Goal: Task Accomplishment & Management: Manage account settings

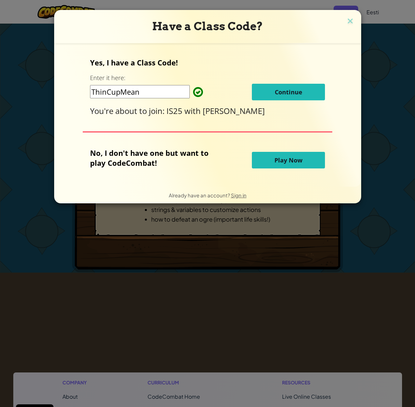
click at [296, 91] on span "Continue" at bounding box center [289, 92] width 28 height 8
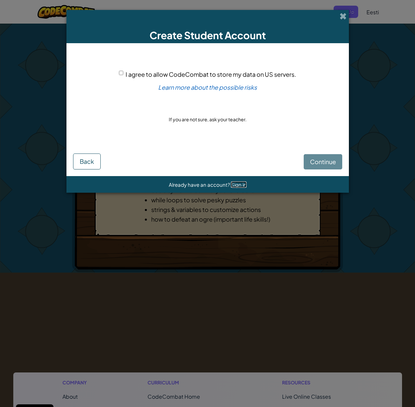
click at [232, 185] on span "Sign in" at bounding box center [239, 185] width 16 height 6
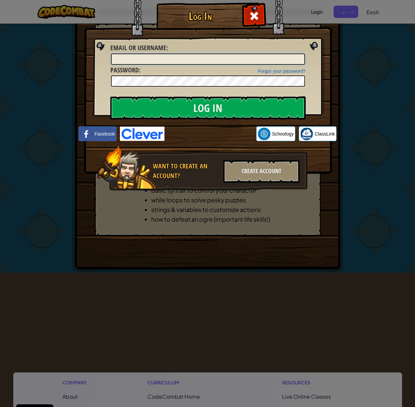
click at [175, 58] on input "Email or Username :" at bounding box center [208, 59] width 194 height 11
type input "[EMAIL_ADDRESS][DOMAIN_NAME]"
click at [110, 96] on input "Log In" at bounding box center [208, 107] width 196 height 23
